Goal: Task Accomplishment & Management: Use online tool/utility

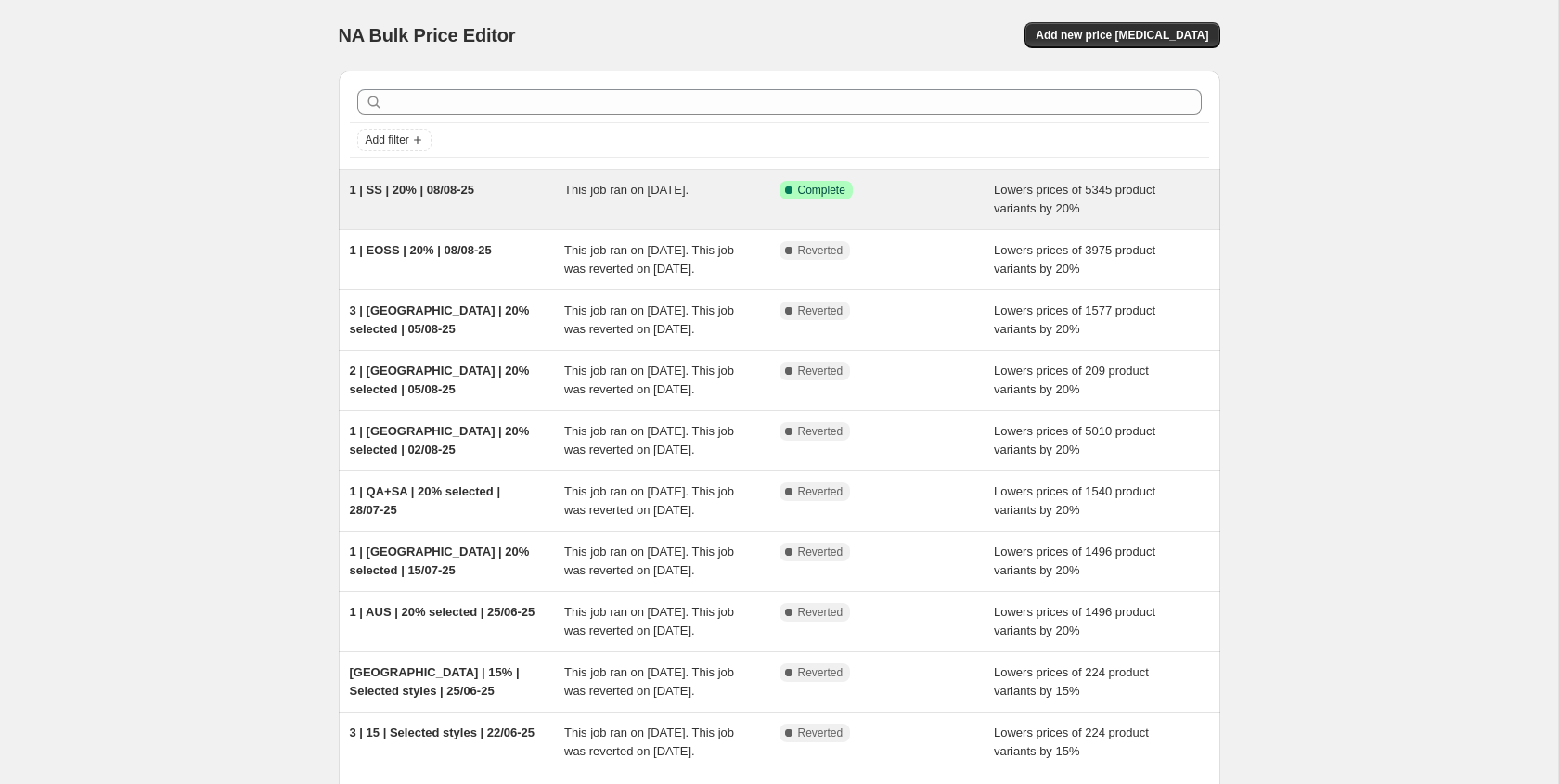
click at [891, 203] on div "Success Complete Complete" at bounding box center [887, 200] width 216 height 37
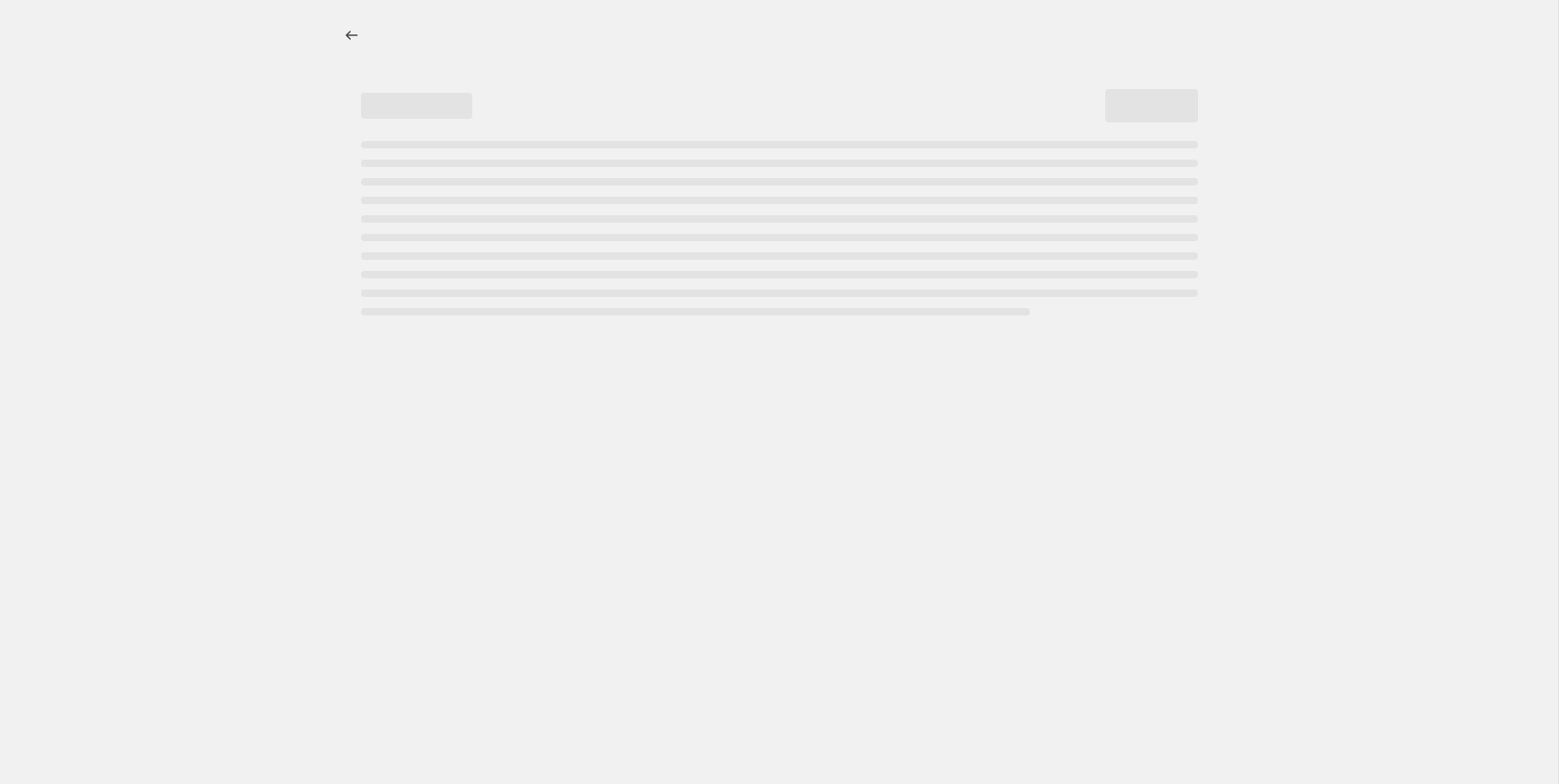
select select "percentage"
select select "tag"
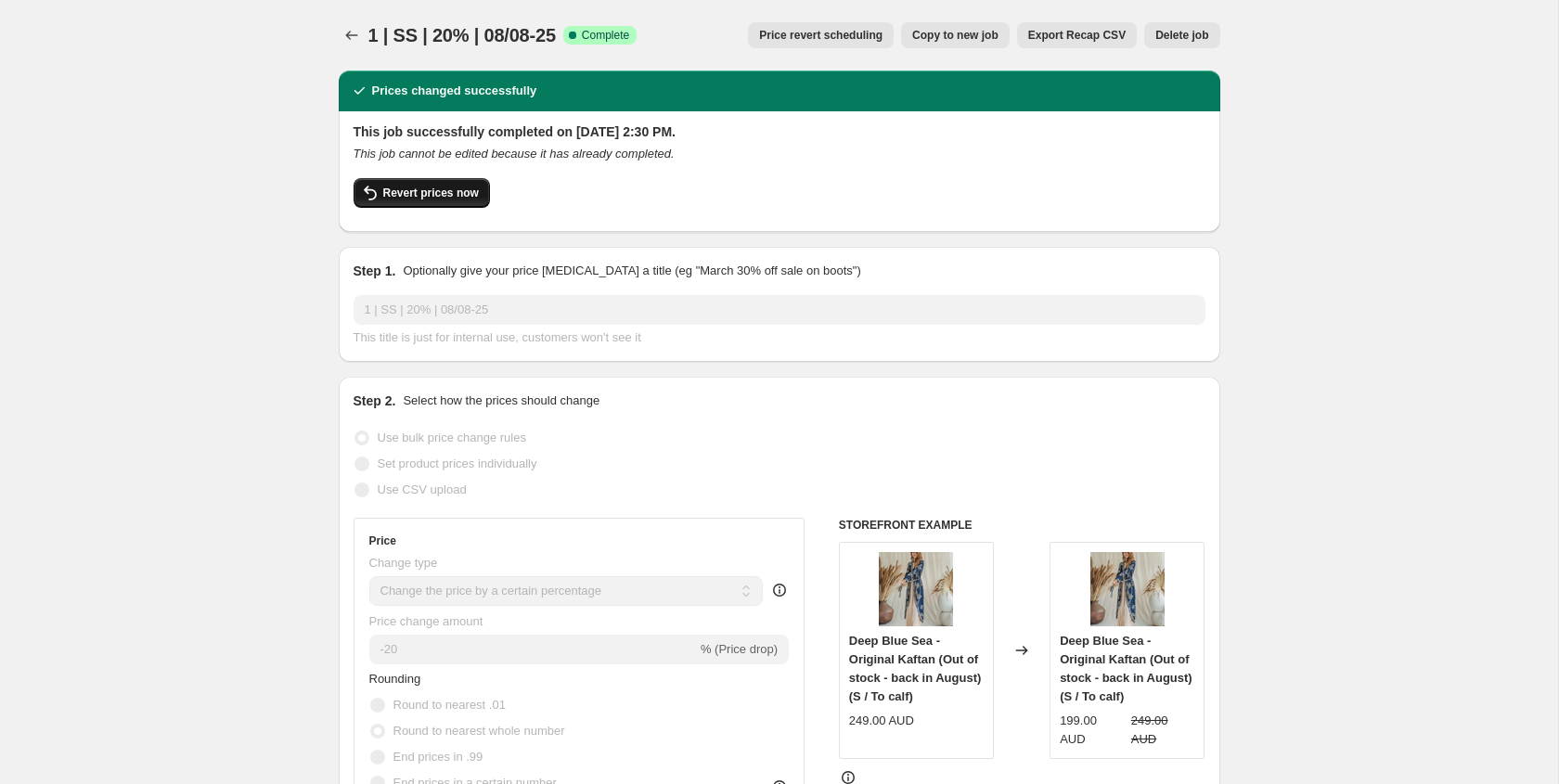
click at [422, 205] on button "Revert prices now" at bounding box center [422, 193] width 136 height 30
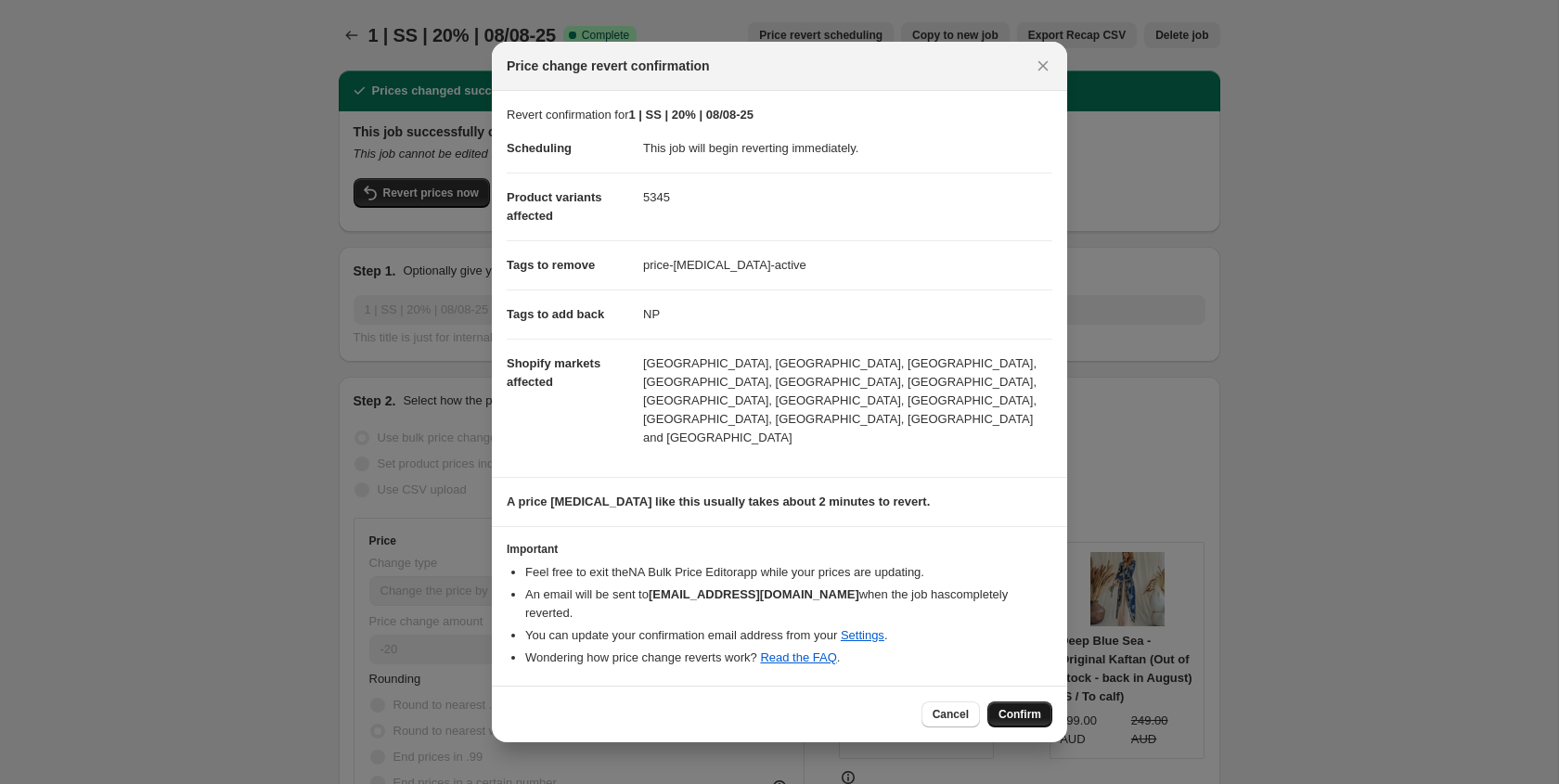
click at [1015, 707] on span "Confirm" at bounding box center [1020, 714] width 43 height 15
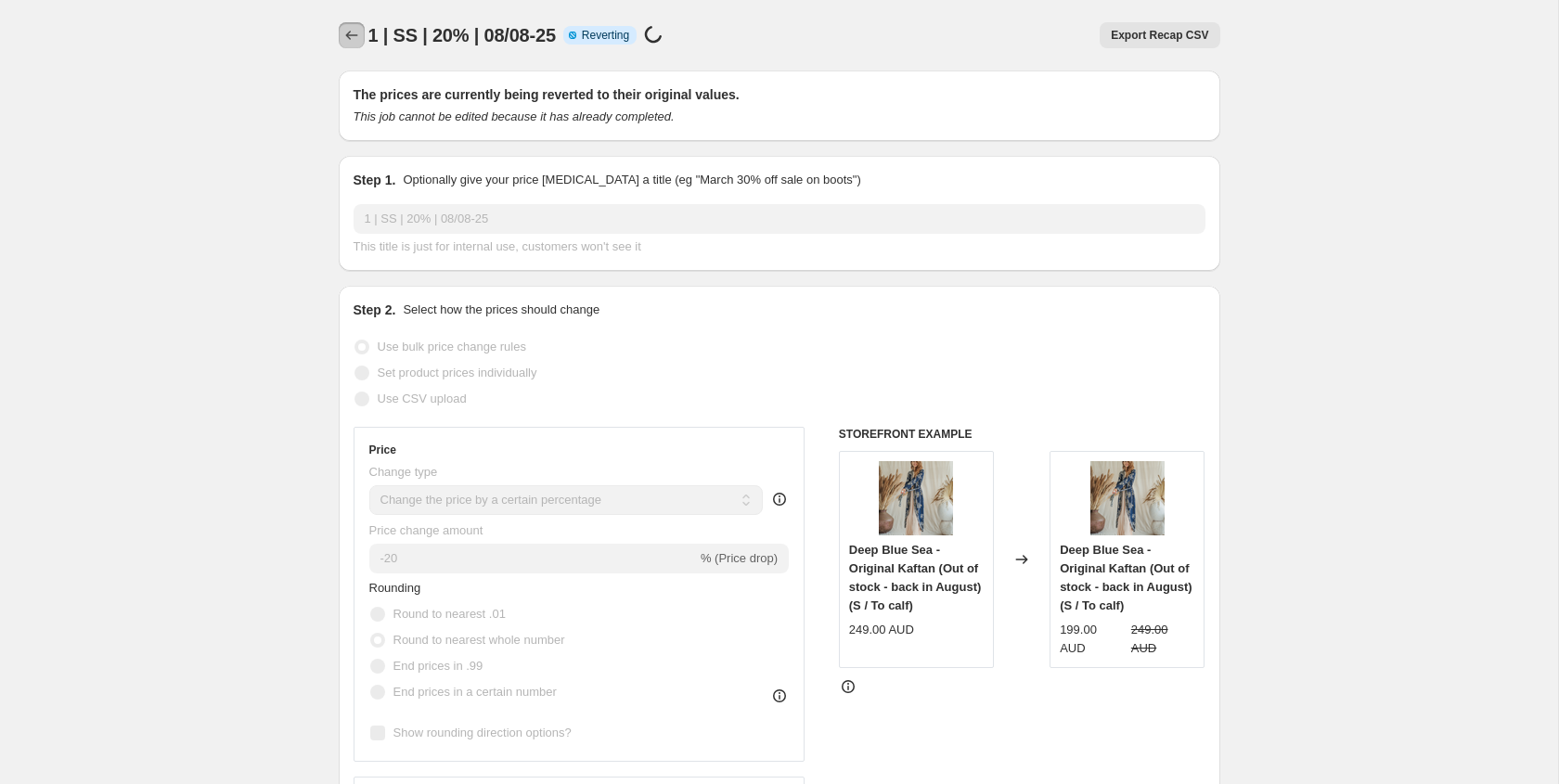
click at [357, 31] on icon "Price change jobs" at bounding box center [352, 35] width 19 height 19
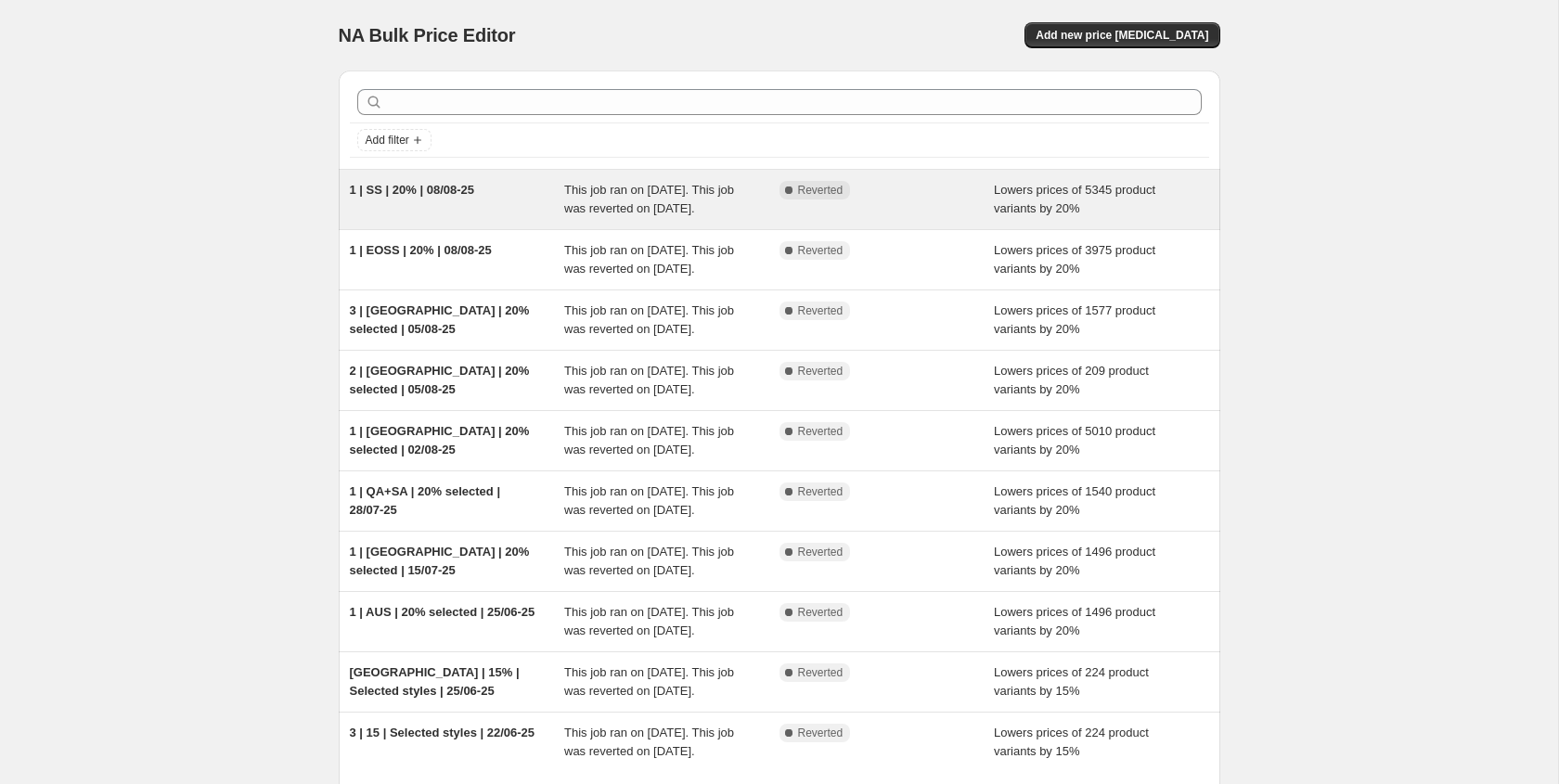
click at [494, 201] on div "1 | SS | 20% | 08/08-25" at bounding box center [457, 200] width 216 height 37
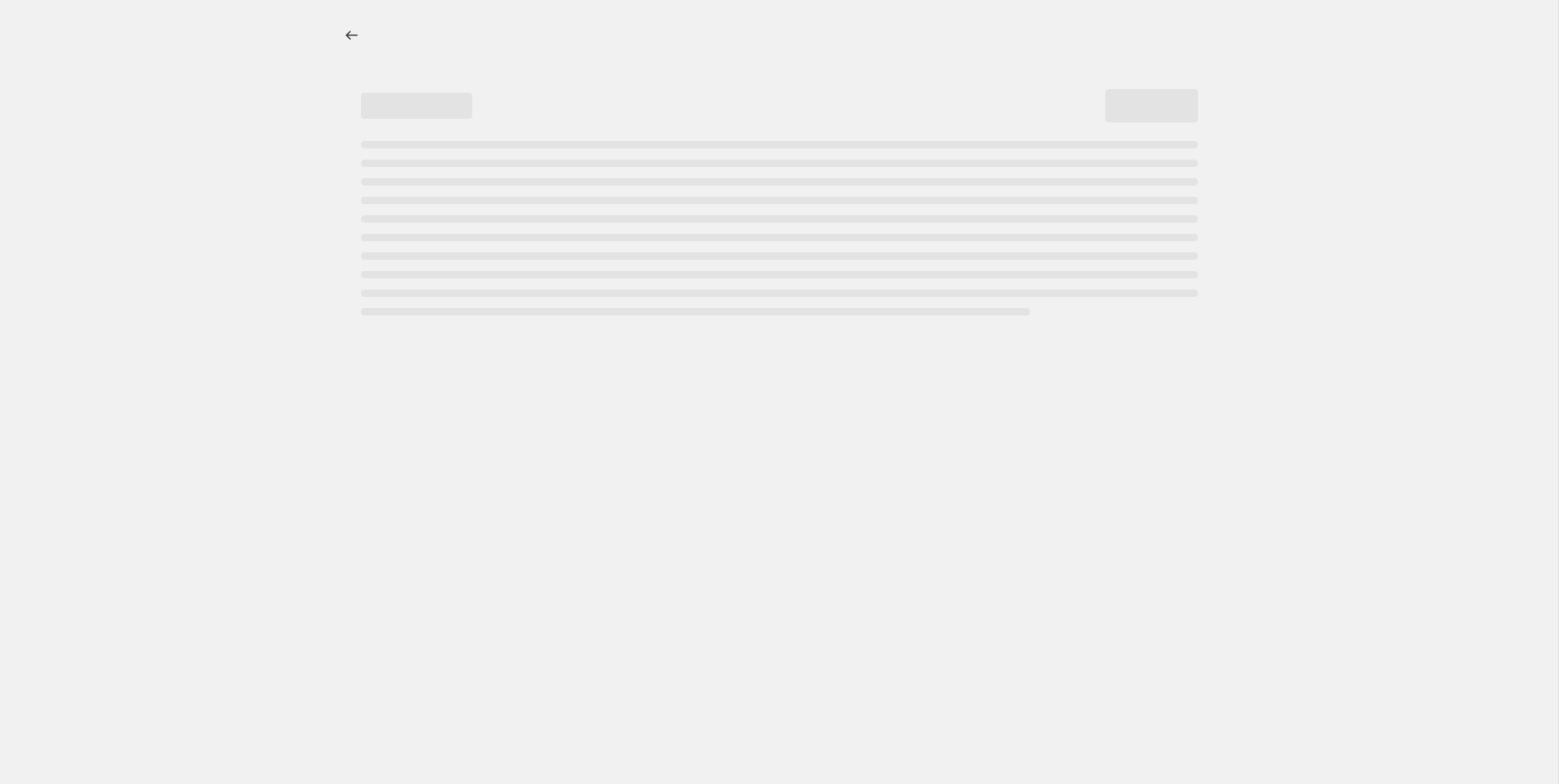
select select "percentage"
select select "tag"
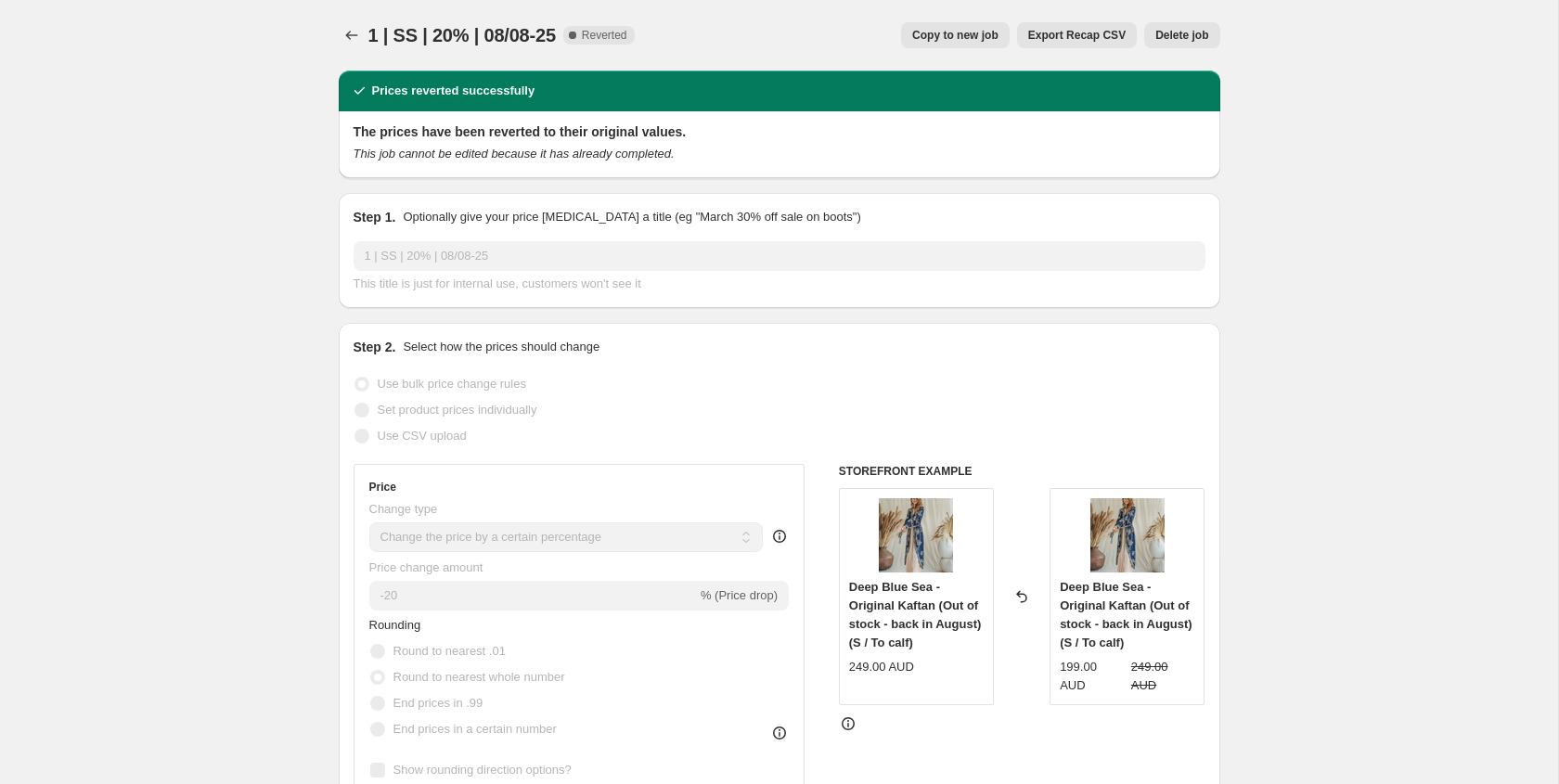
click at [913, 40] on span "Copy to new job" at bounding box center [955, 35] width 86 height 15
select select "percentage"
select select "tag"
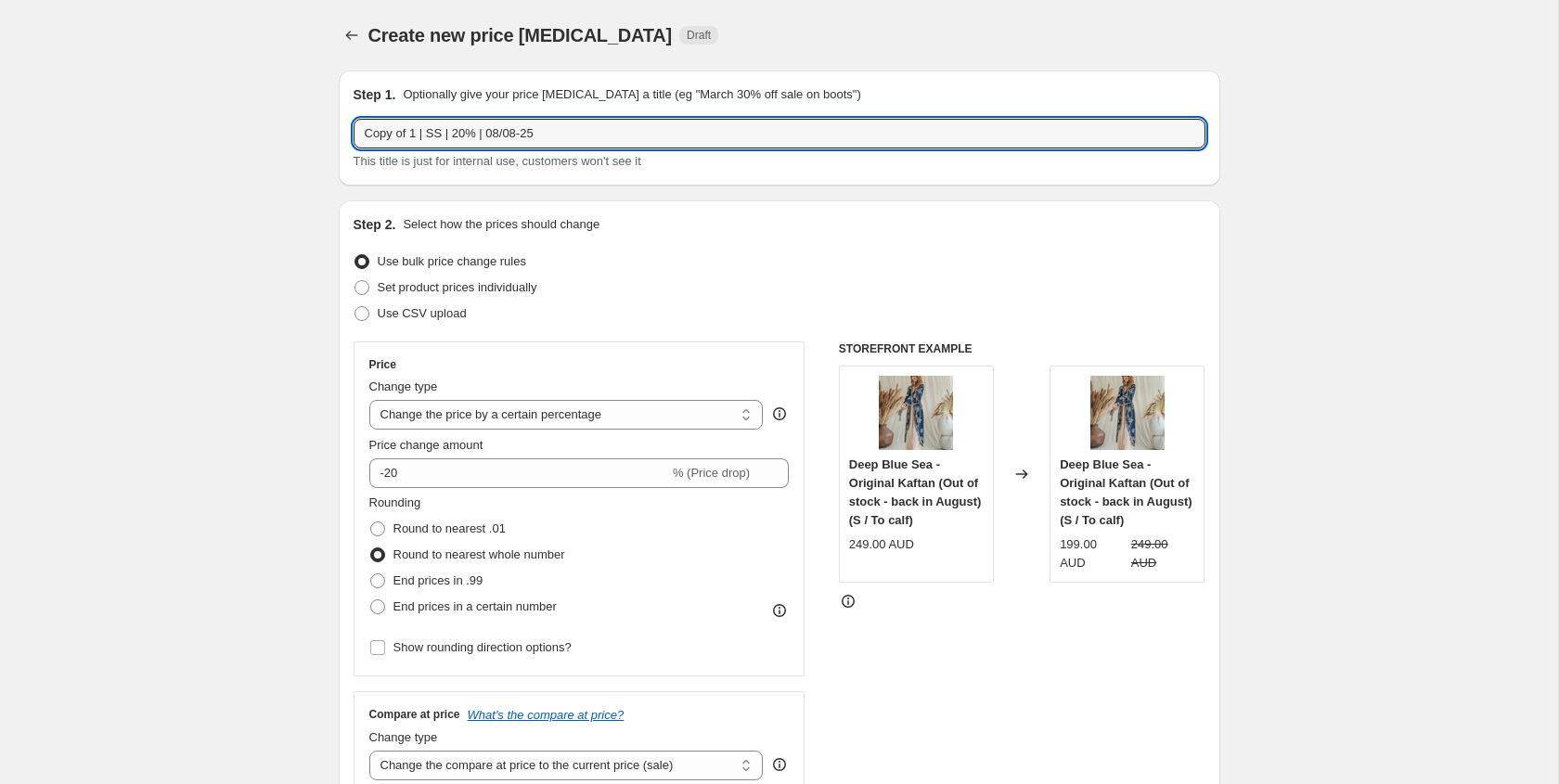
drag, startPoint x: 417, startPoint y: 135, endPoint x: 278, endPoint y: 121, distance: 139.7
click at [457, 133] on input "2 | SS | 20% | 08/08-25" at bounding box center [780, 133] width 851 height 30
type input "2 | SS | 20% | 18/08-25"
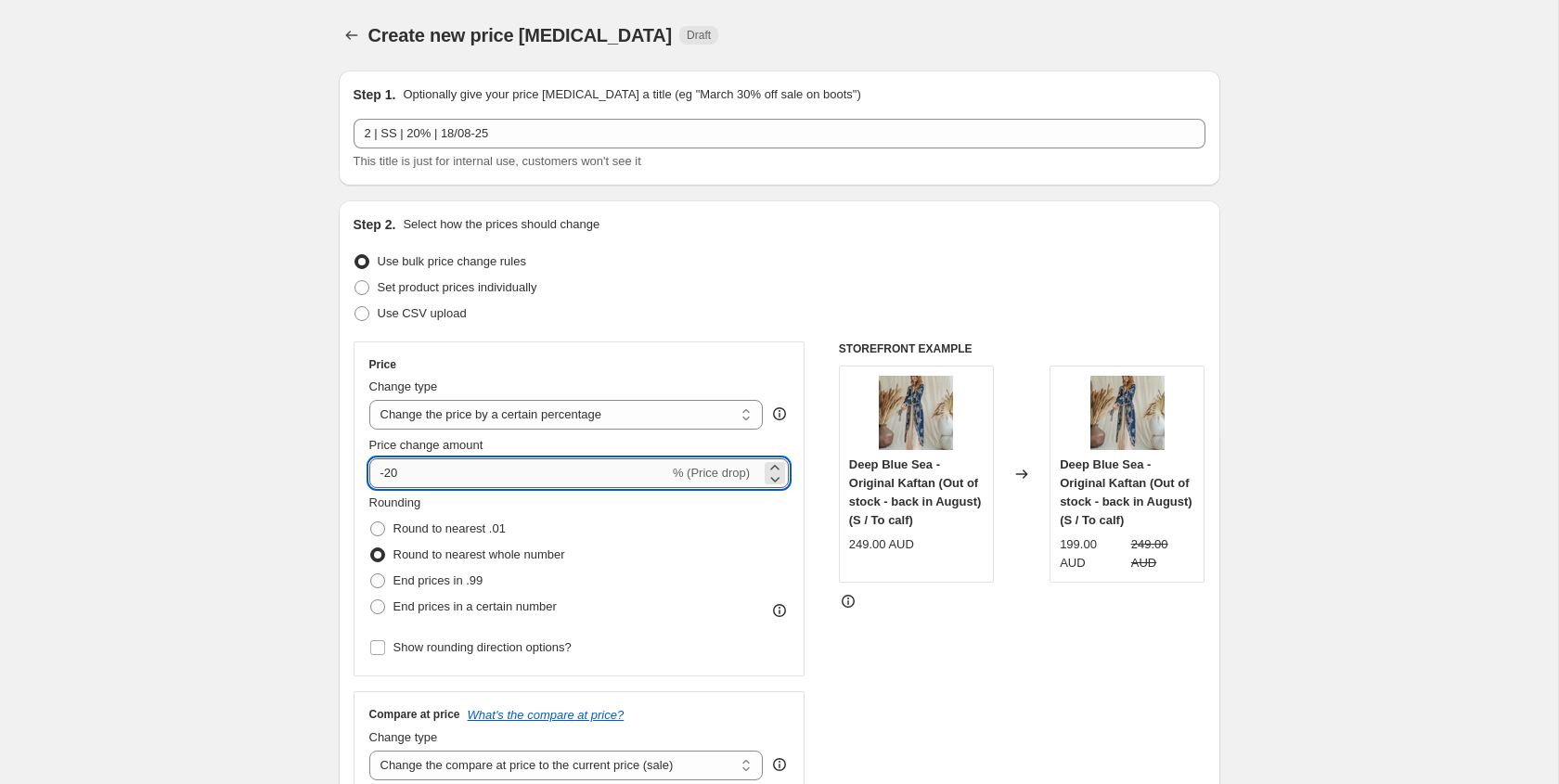
click at [417, 469] on input "-20" at bounding box center [519, 473] width 300 height 30
type input "-2"
type input "-15"
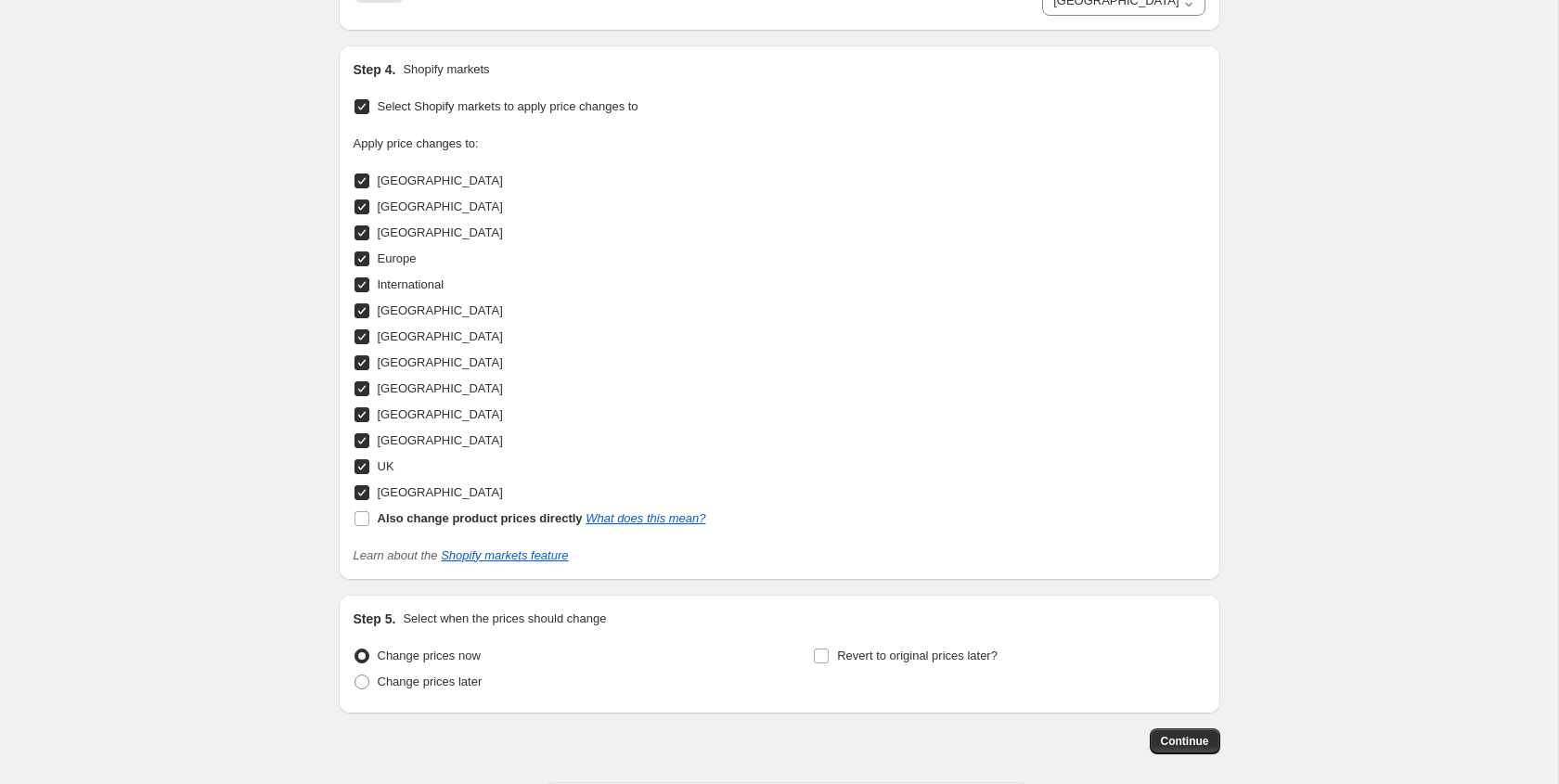
scroll to position [1982, 0]
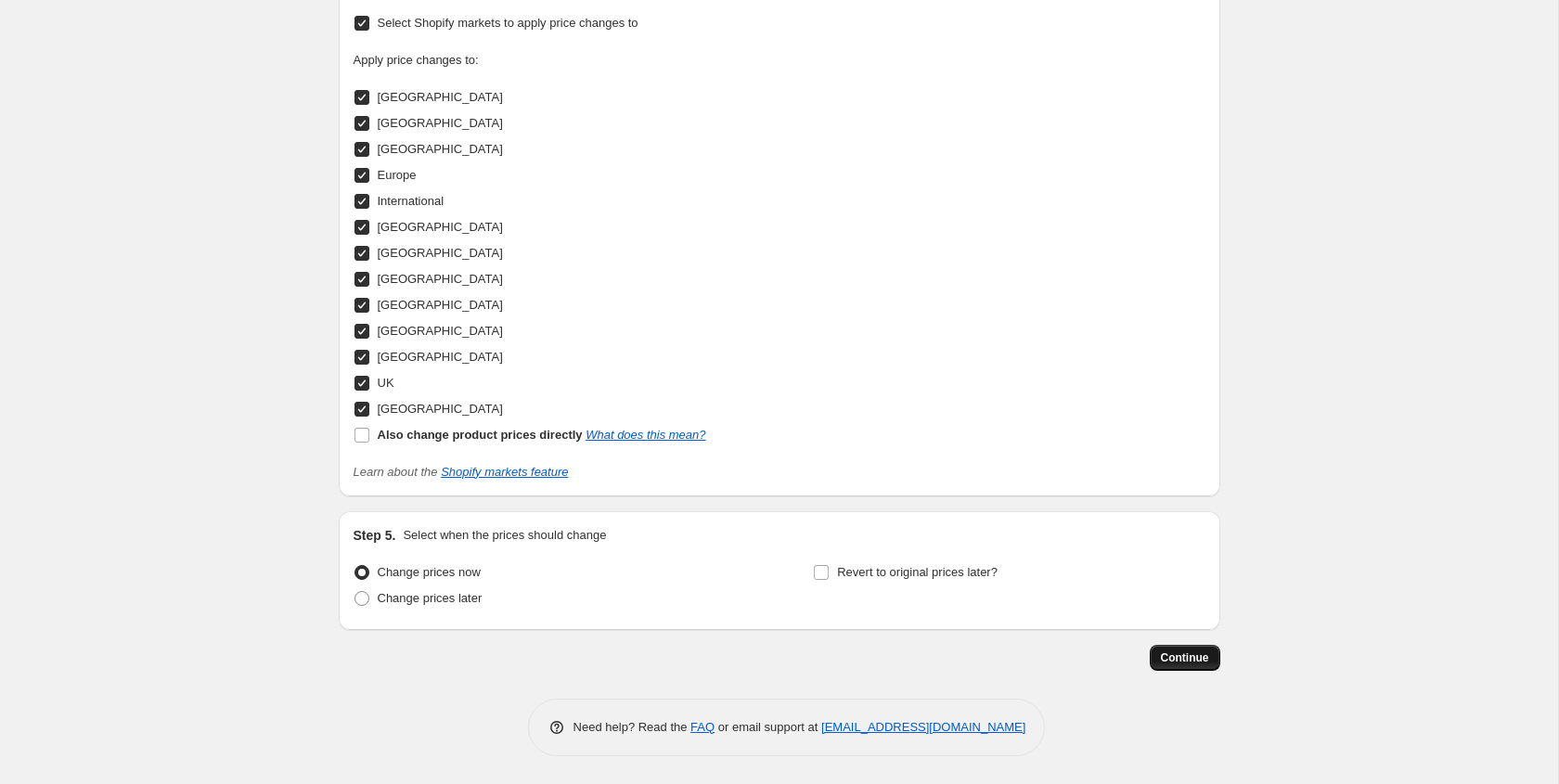
click at [1155, 651] on button "Continue" at bounding box center [1186, 658] width 71 height 26
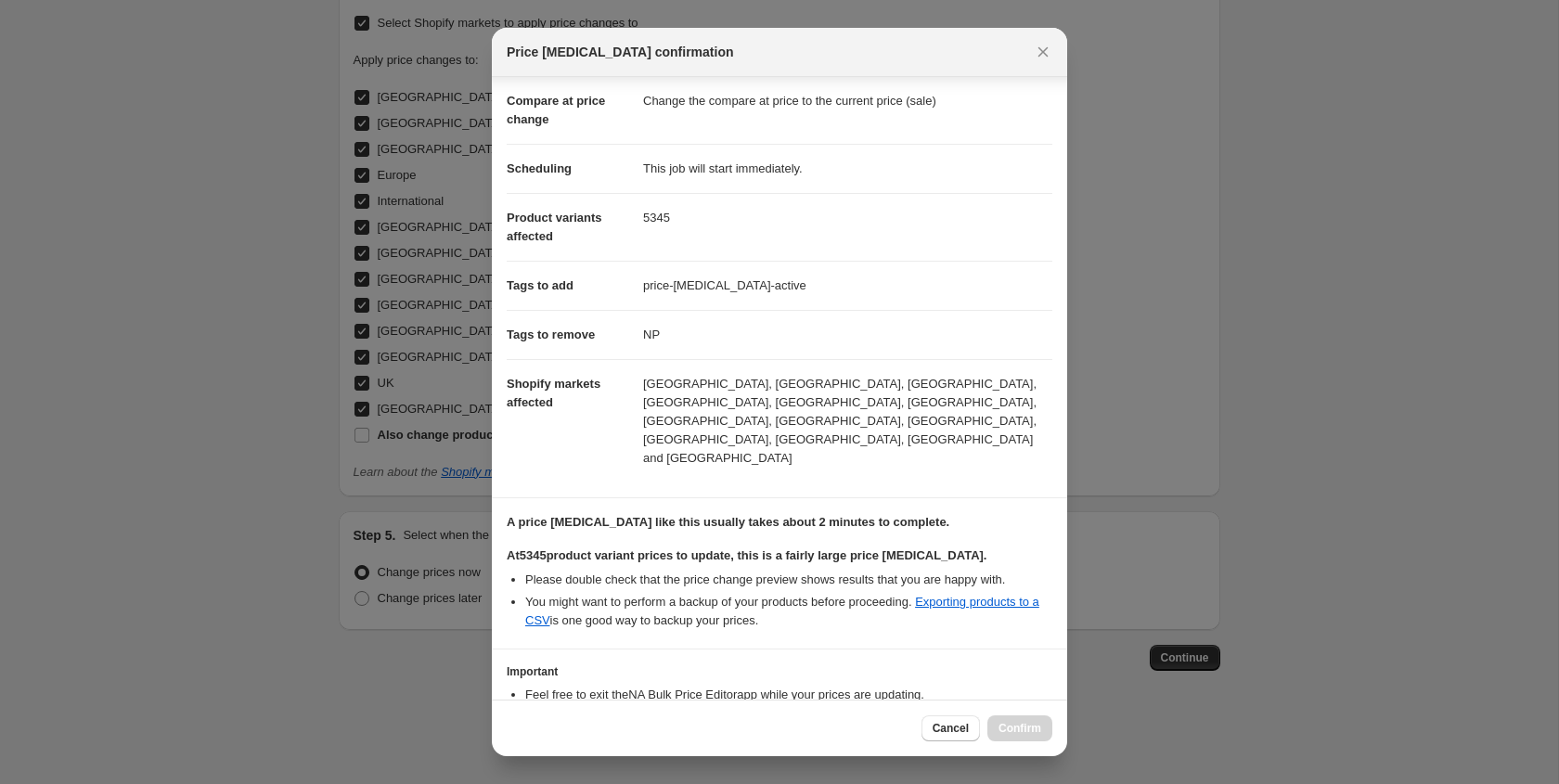
scroll to position [151, 0]
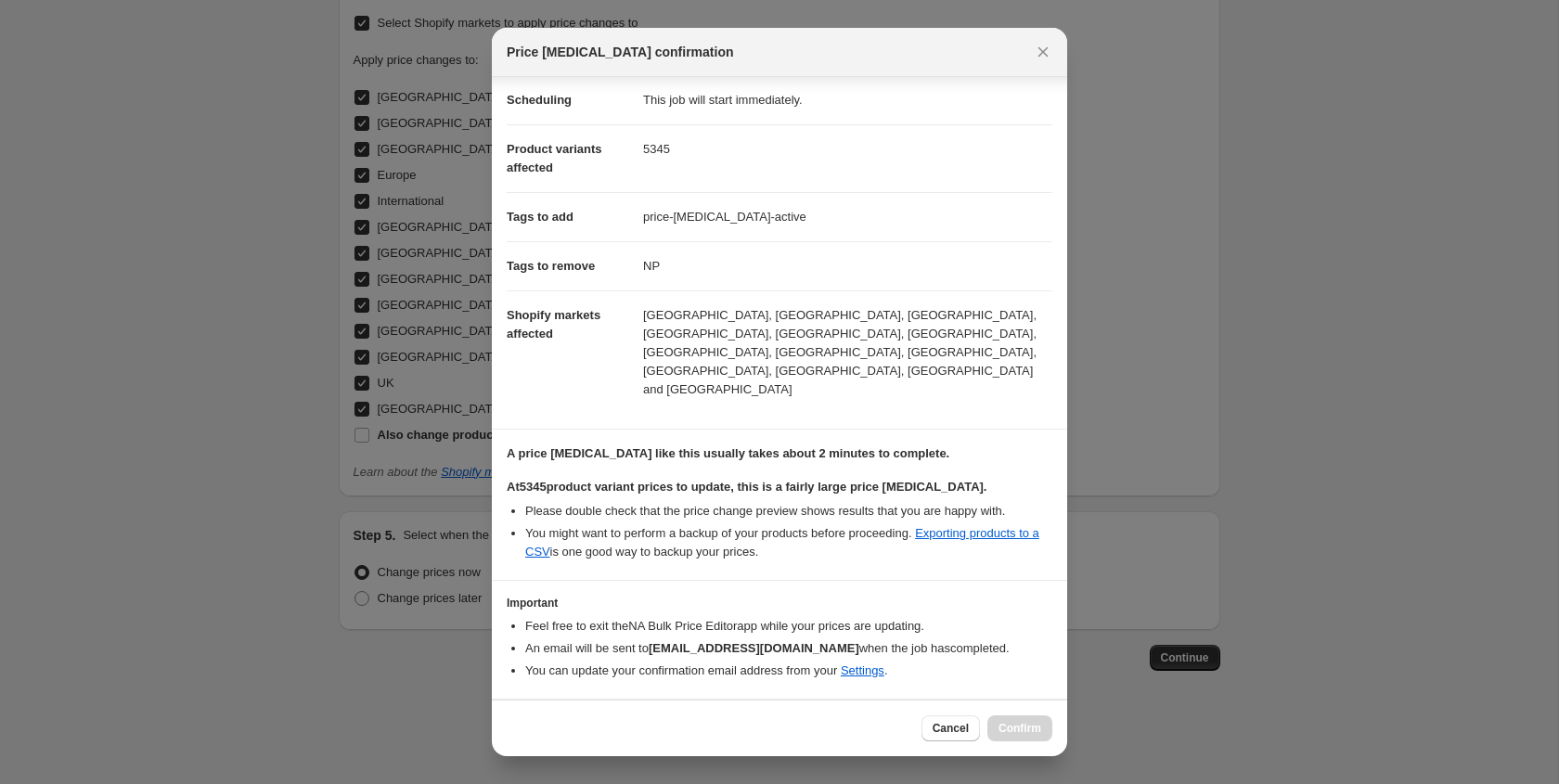
click at [715, 718] on span "I understand that this price [MEDICAL_DATA] will affect 5345 product variants" at bounding box center [754, 727] width 446 height 19
click at [523, 720] on input "I understand that this price [MEDICAL_DATA] will affect 5345 product variants" at bounding box center [515, 727] width 15 height 15
checkbox input "true"
click at [1022, 731] on span "Confirm" at bounding box center [1020, 728] width 43 height 15
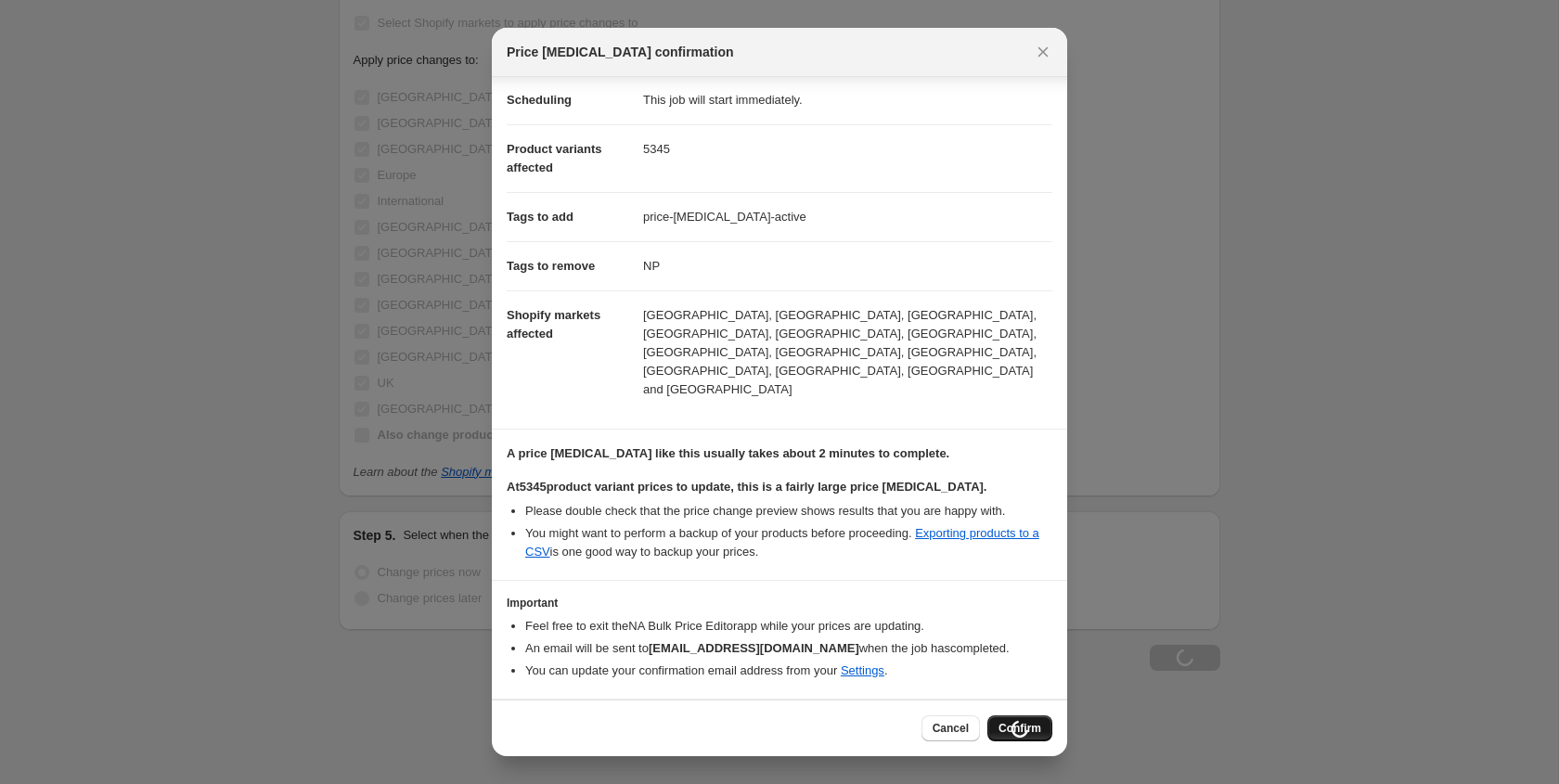
scroll to position [2046, 0]
